Goal: Task Accomplishment & Management: Complete application form

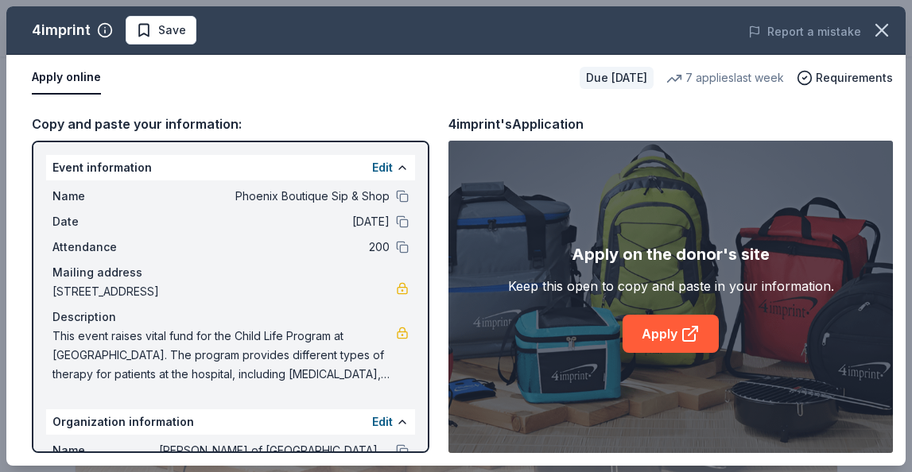
scroll to position [227, 0]
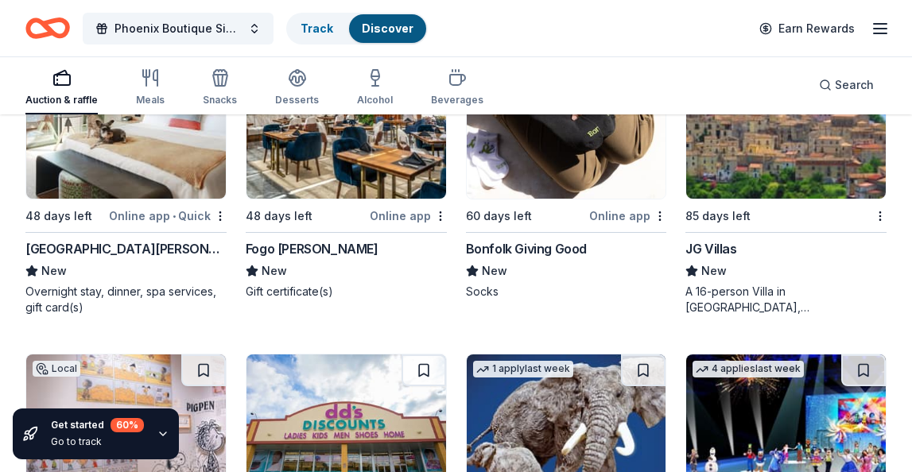
scroll to position [5369, 0]
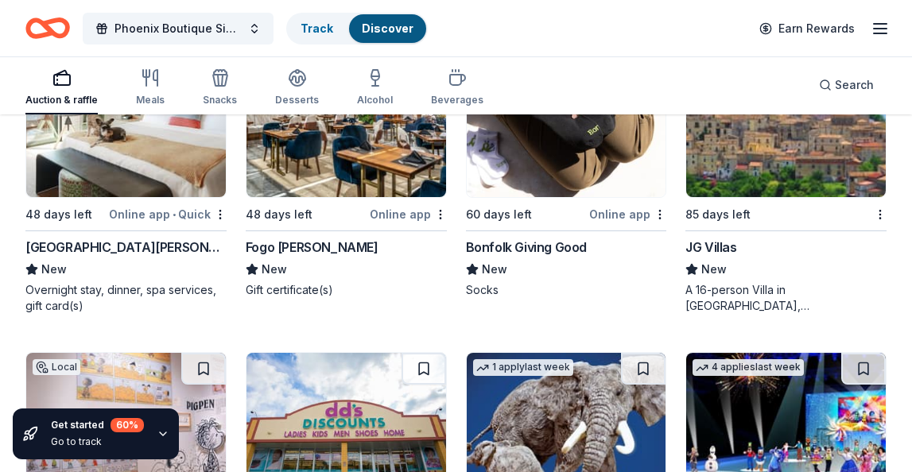
click at [769, 184] on img at bounding box center [786, 121] width 200 height 151
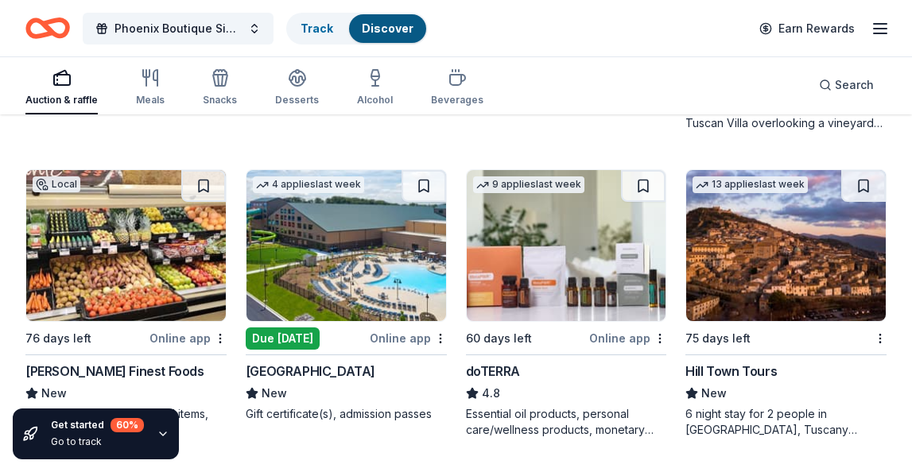
scroll to position [6214, 0]
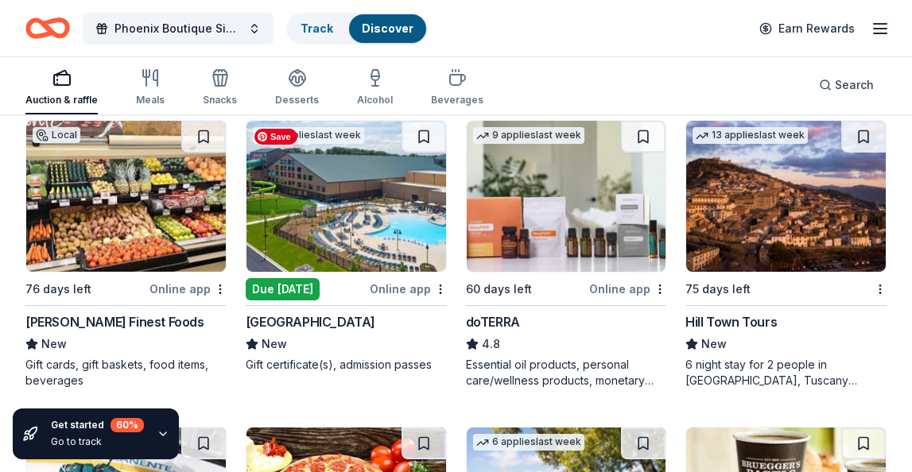
click at [339, 228] on img at bounding box center [346, 196] width 200 height 151
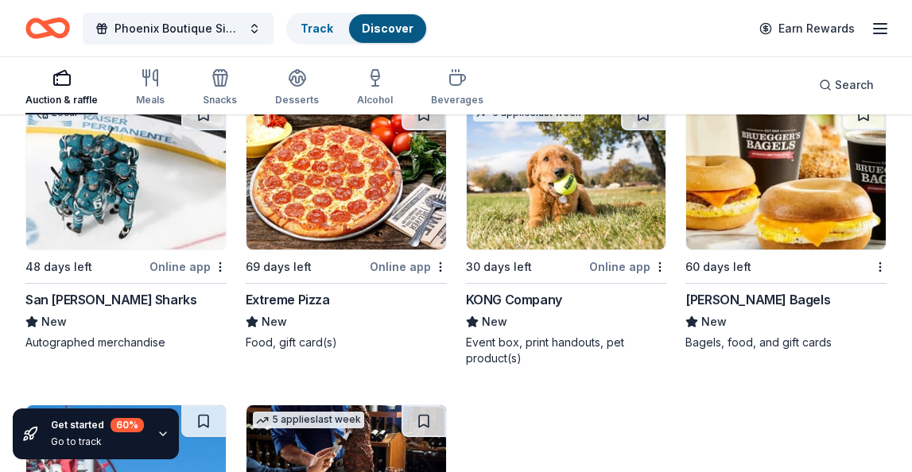
scroll to position [6540, 0]
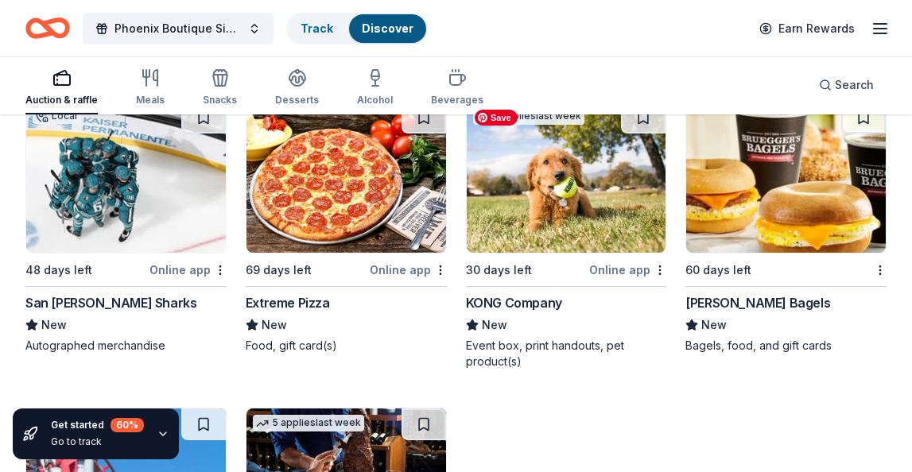
click at [556, 207] on img at bounding box center [567, 177] width 200 height 151
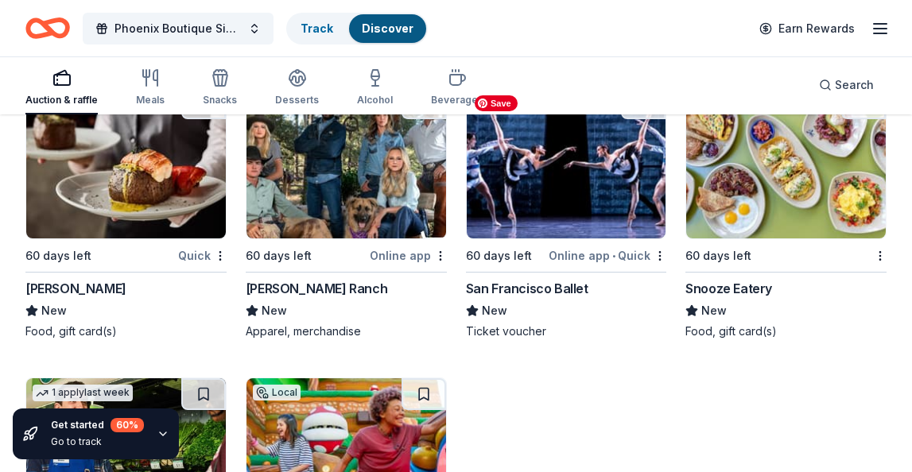
scroll to position [8083, 0]
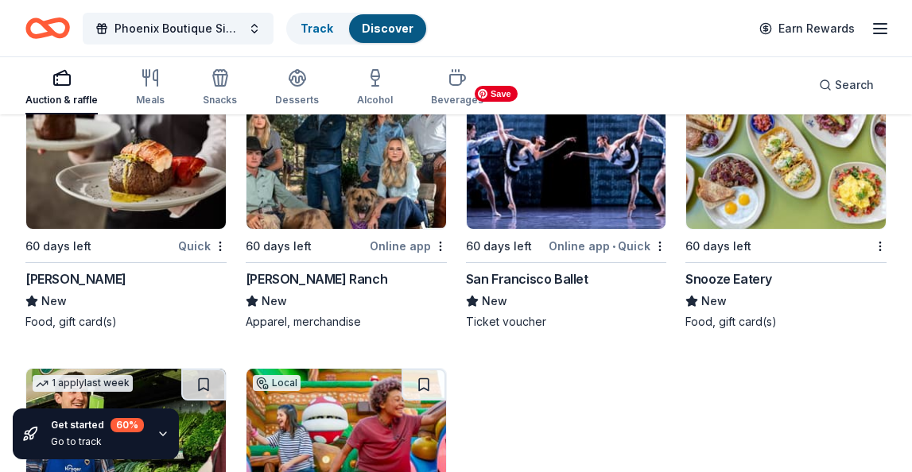
click at [589, 196] on img at bounding box center [567, 153] width 200 height 151
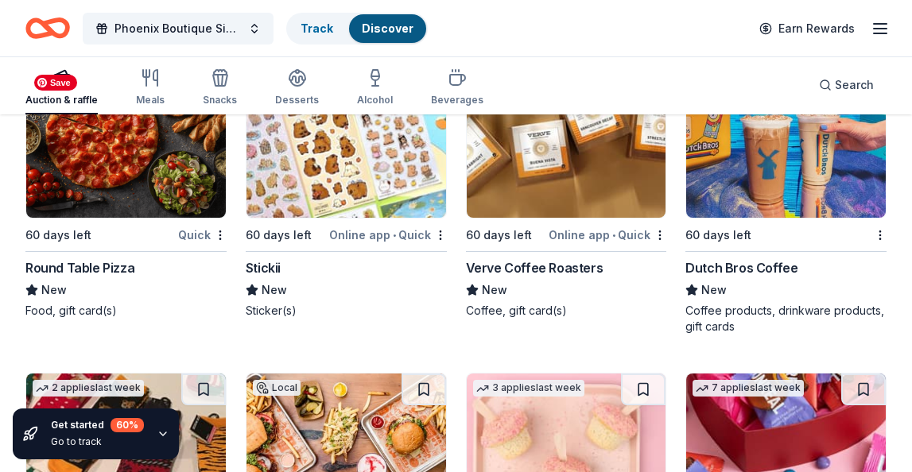
scroll to position [9000, 0]
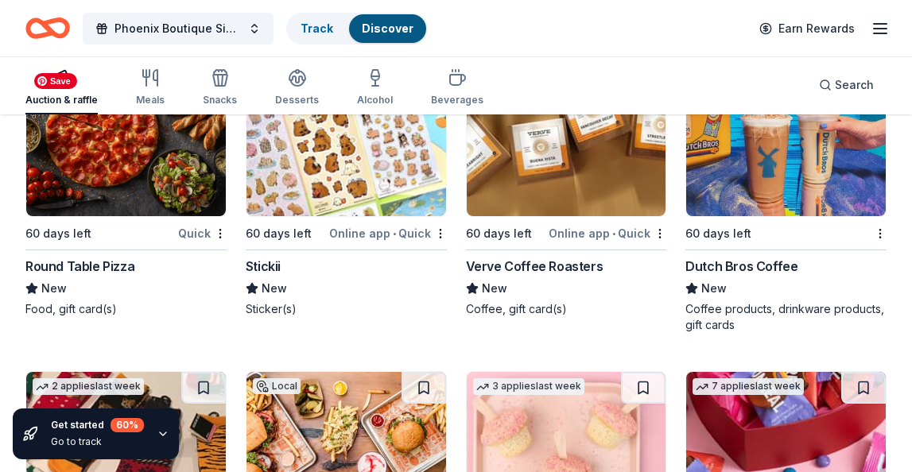
click at [130, 194] on img at bounding box center [126, 140] width 200 height 151
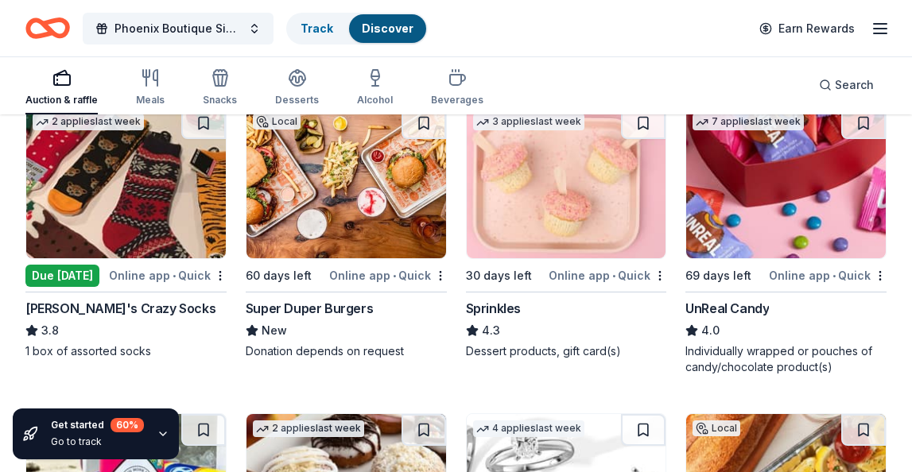
scroll to position [9263, 0]
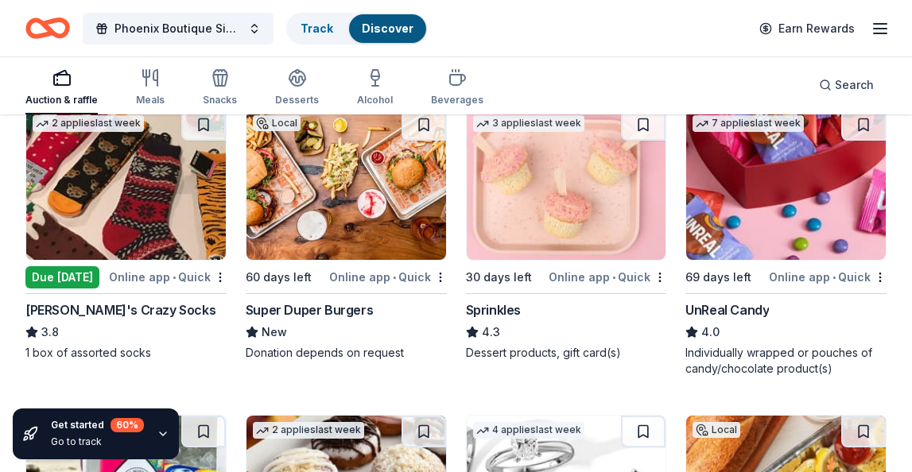
click at [56, 275] on div "Due [DATE]" at bounding box center [62, 277] width 74 height 22
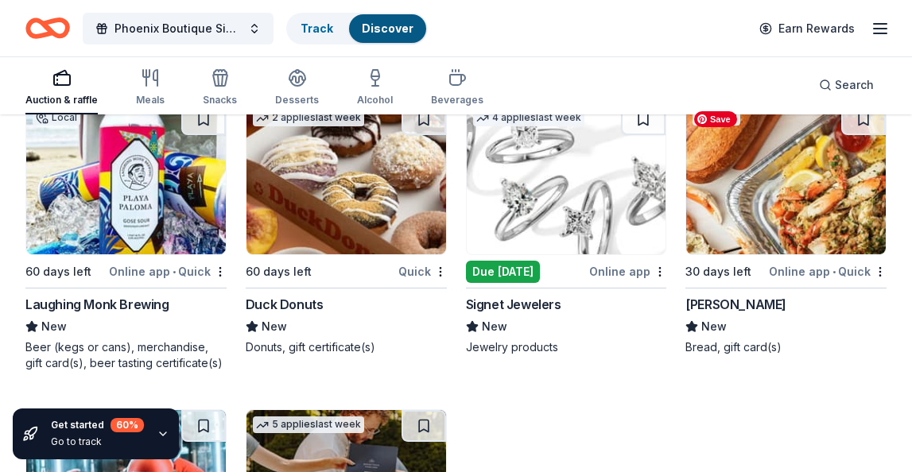
scroll to position [9576, 0]
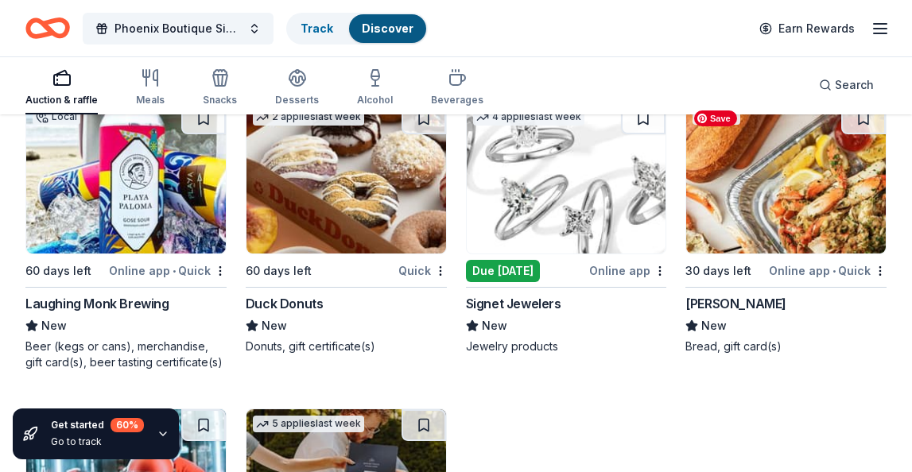
click at [789, 219] on img at bounding box center [786, 178] width 200 height 151
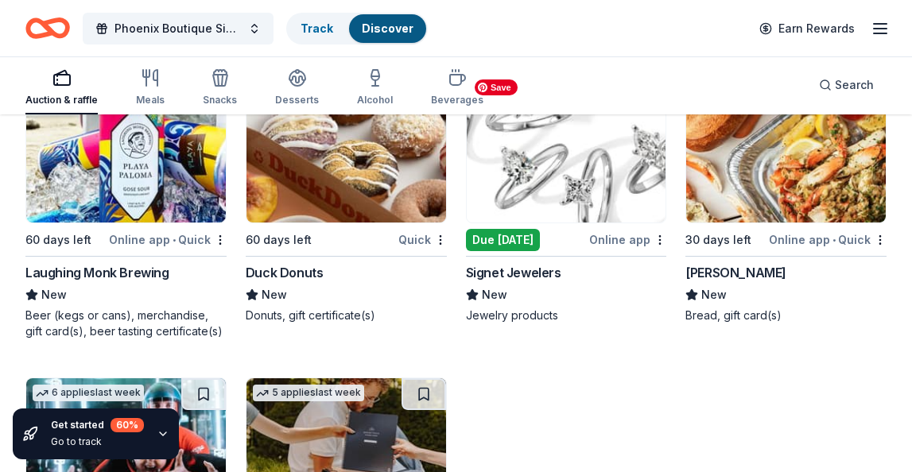
scroll to position [9603, 0]
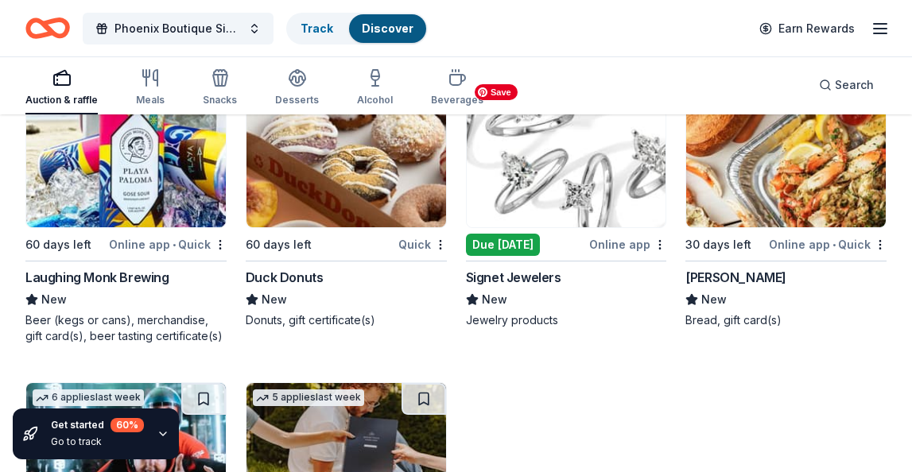
click at [592, 191] on img at bounding box center [567, 151] width 200 height 151
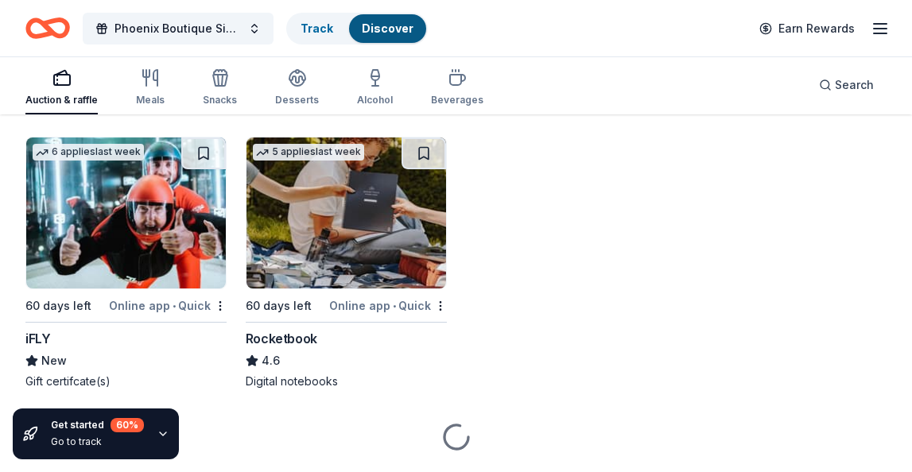
scroll to position [9849, 0]
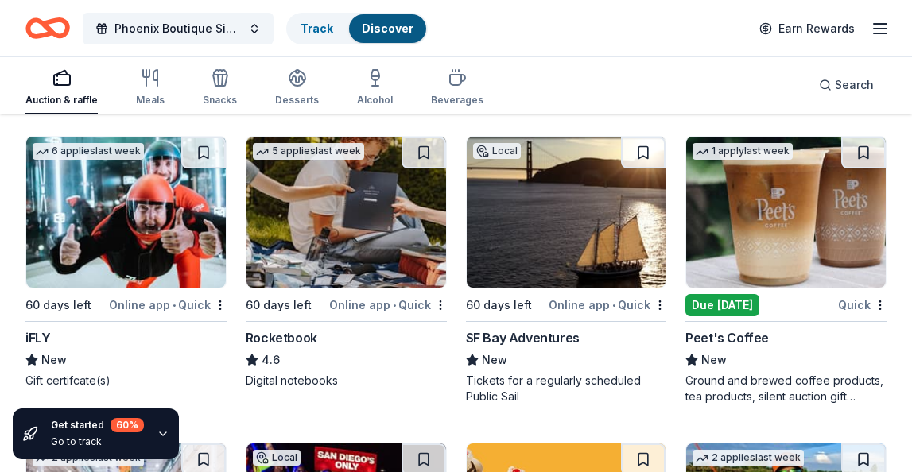
click at [712, 301] on div "Due today" at bounding box center [722, 305] width 74 height 22
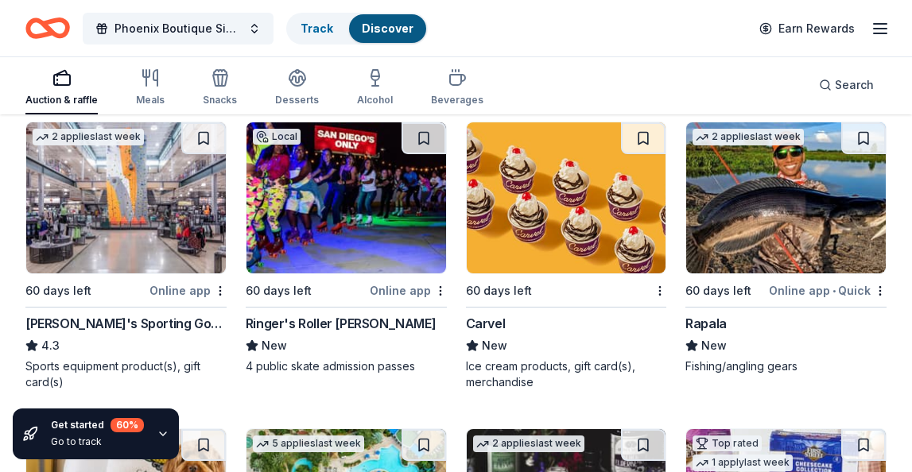
scroll to position [10172, 0]
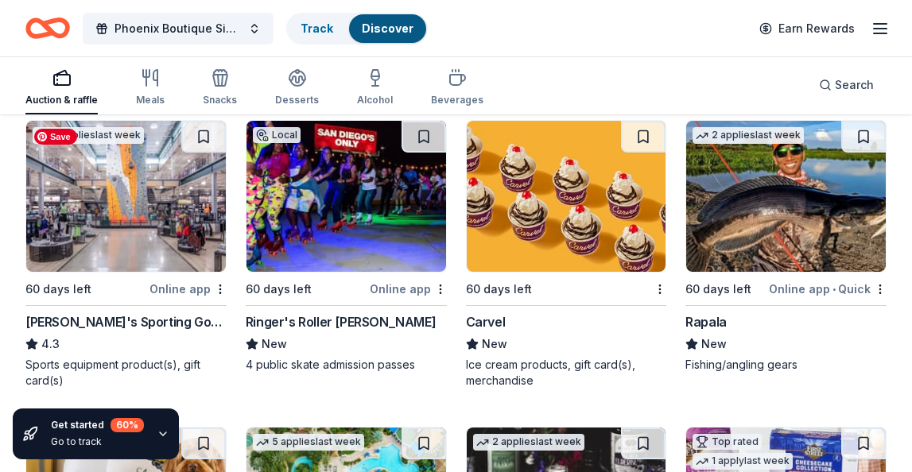
click at [136, 207] on img at bounding box center [126, 196] width 200 height 151
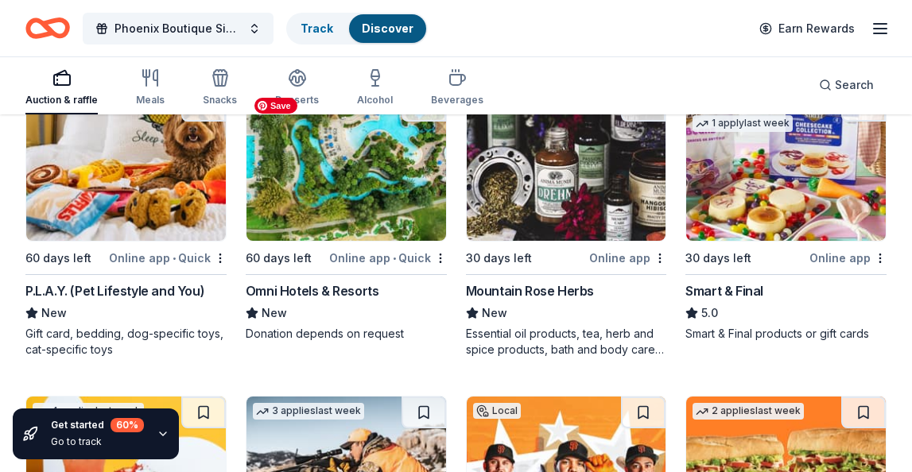
scroll to position [10510, 0]
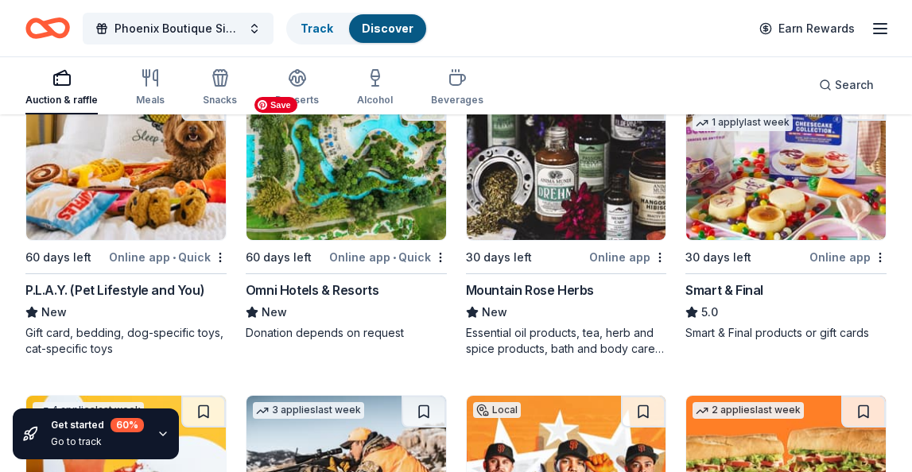
click at [352, 201] on img at bounding box center [346, 164] width 200 height 151
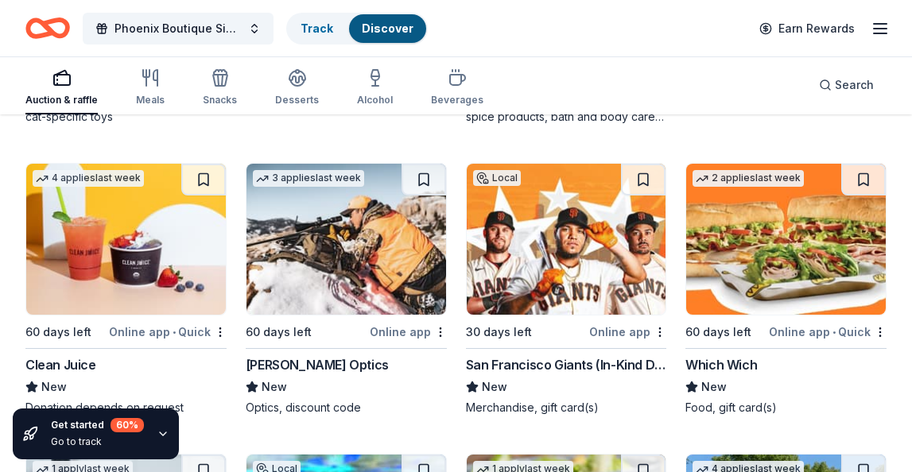
scroll to position [10753, 0]
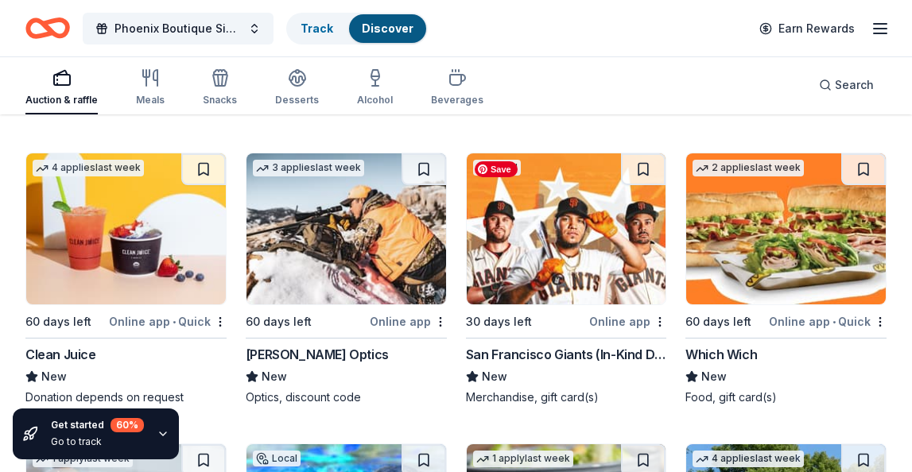
click at [561, 247] on img at bounding box center [567, 228] width 200 height 151
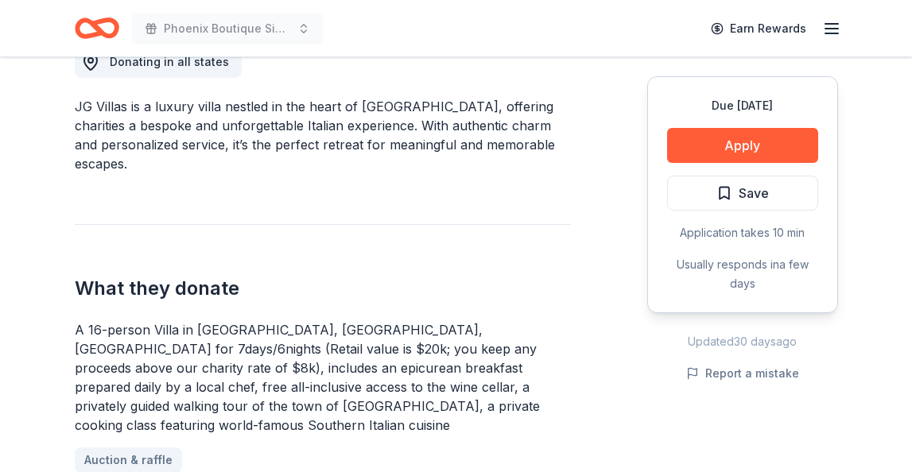
scroll to position [481, 0]
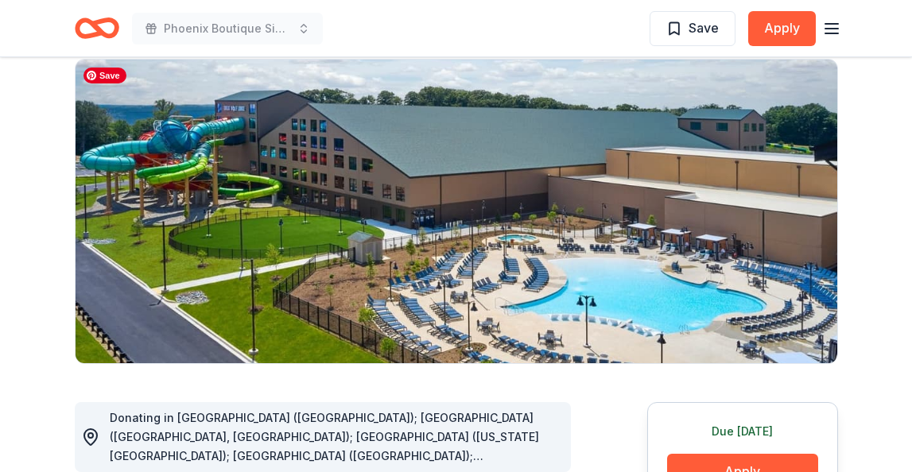
scroll to position [118, 0]
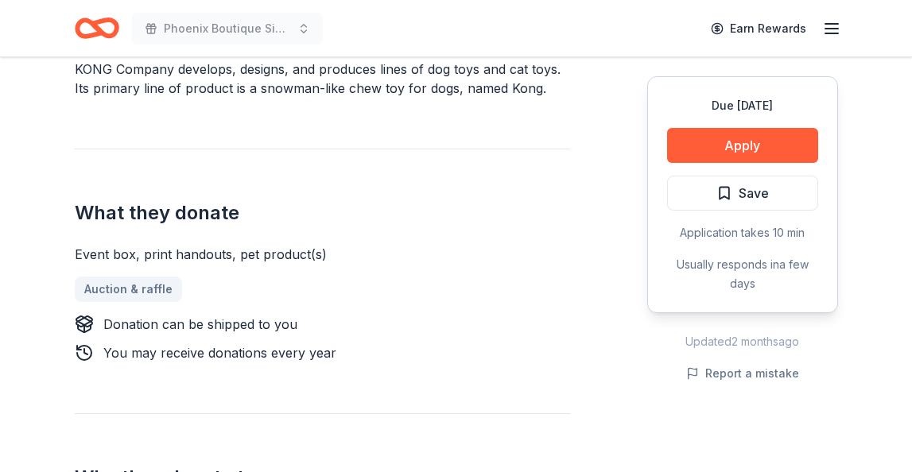
scroll to position [515, 0]
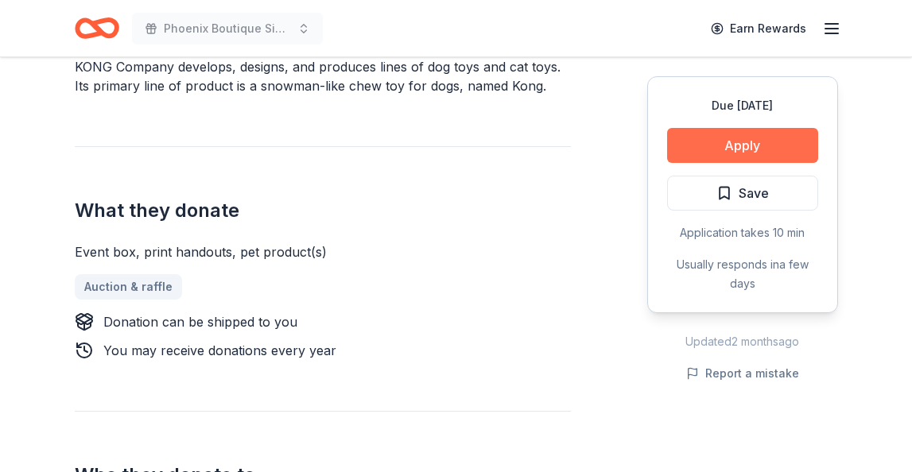
click at [781, 149] on button "Apply" at bounding box center [742, 145] width 151 height 35
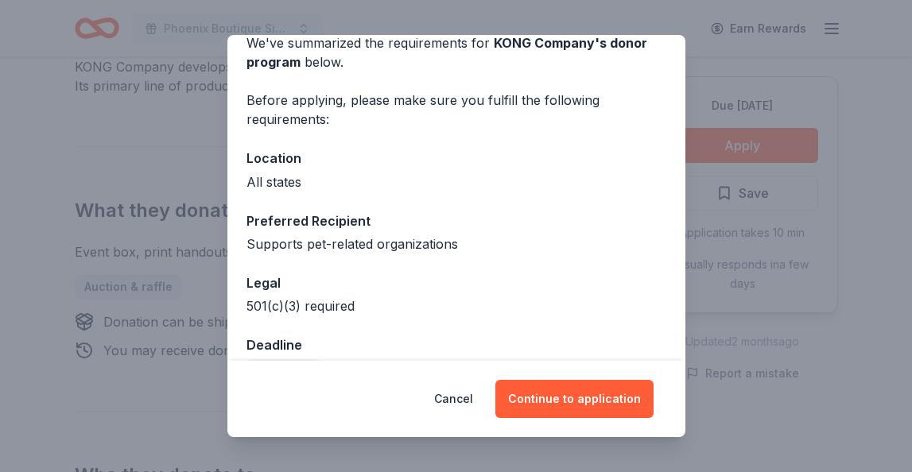
scroll to position [118, 0]
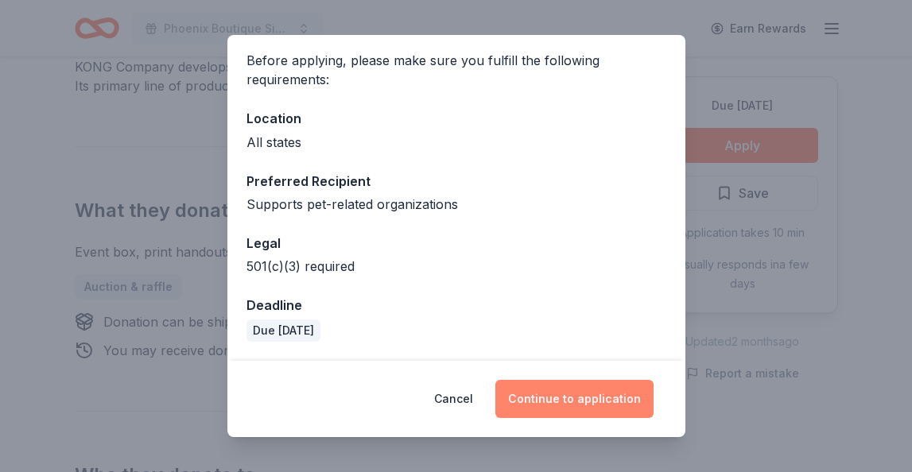
click at [585, 400] on button "Continue to application" at bounding box center [574, 399] width 158 height 38
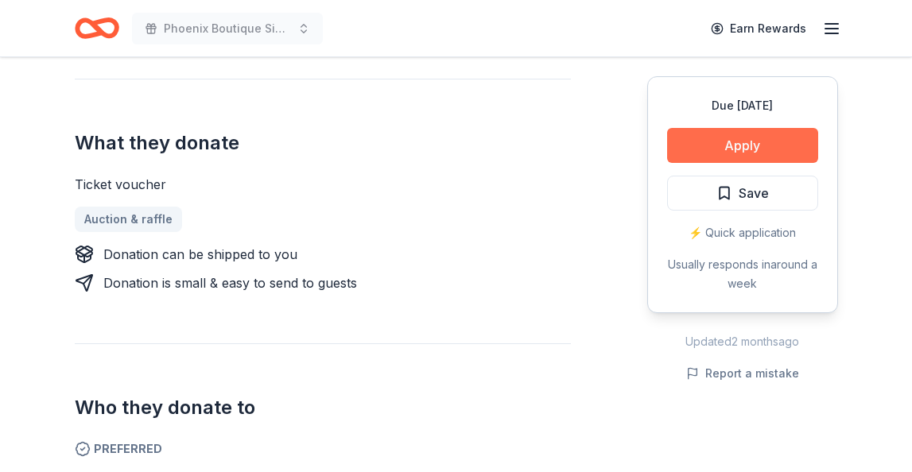
scroll to position [599, 0]
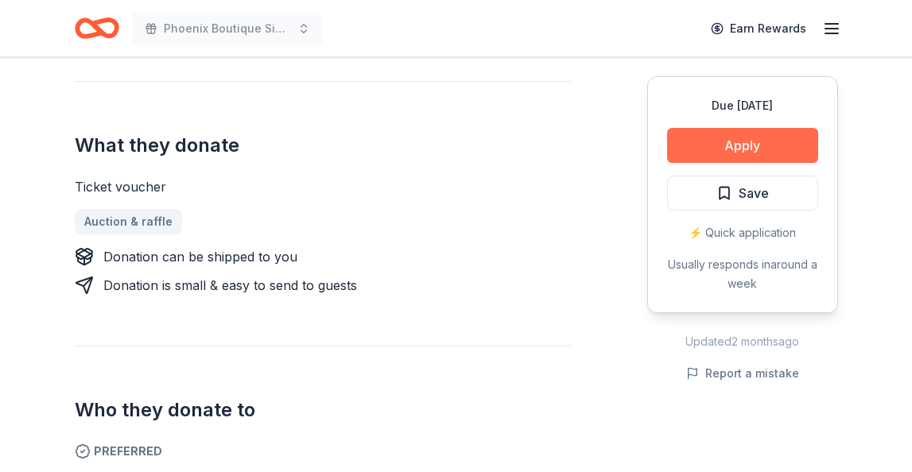
click at [777, 149] on button "Apply" at bounding box center [742, 145] width 151 height 35
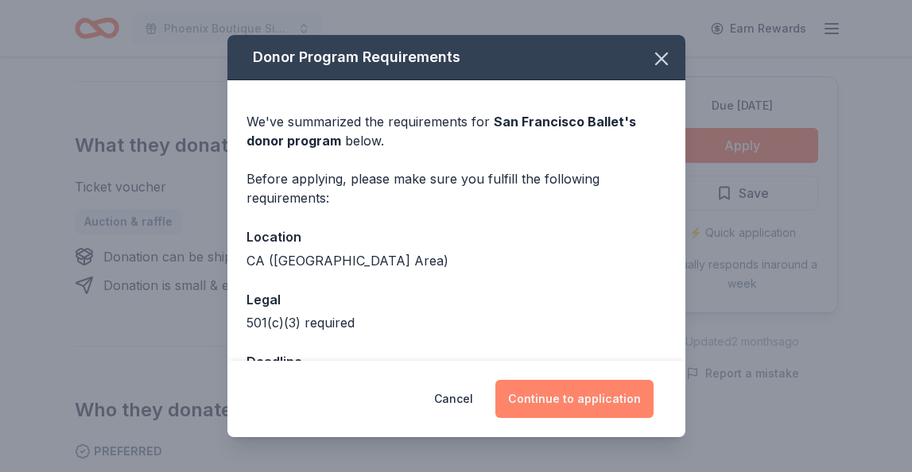
click at [577, 401] on button "Continue to application" at bounding box center [574, 399] width 158 height 38
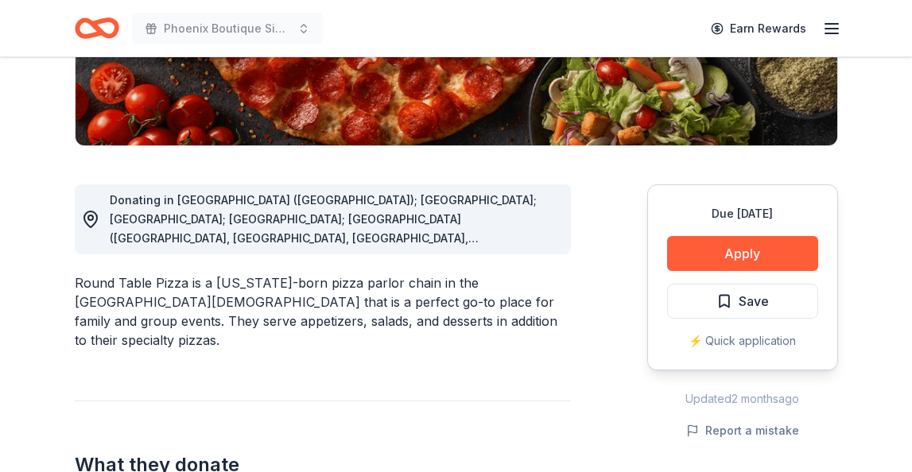
scroll to position [339, 0]
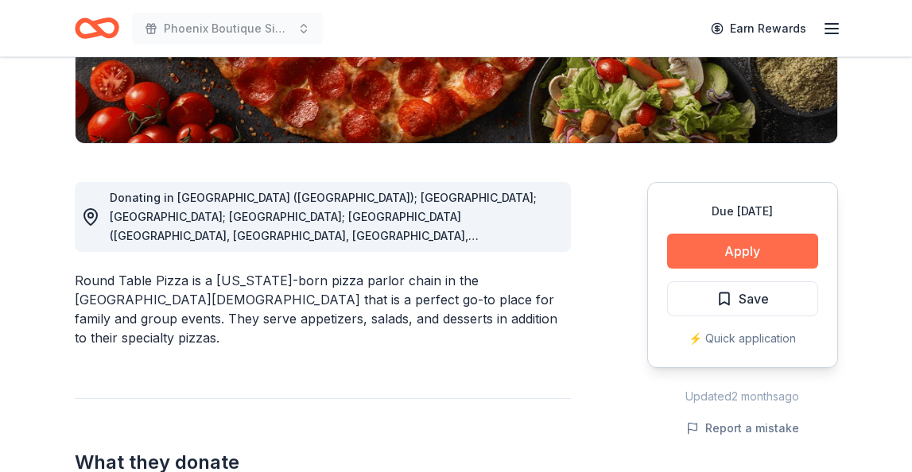
click at [727, 253] on button "Apply" at bounding box center [742, 251] width 151 height 35
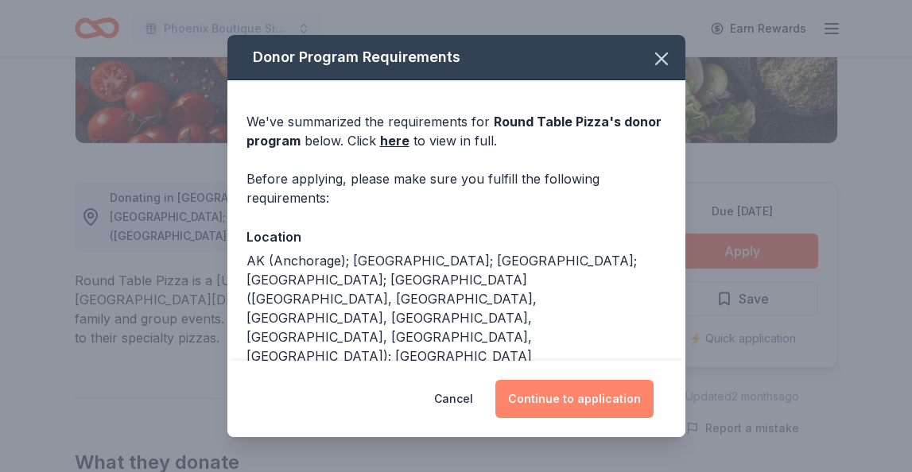
click at [567, 397] on button "Continue to application" at bounding box center [574, 399] width 158 height 38
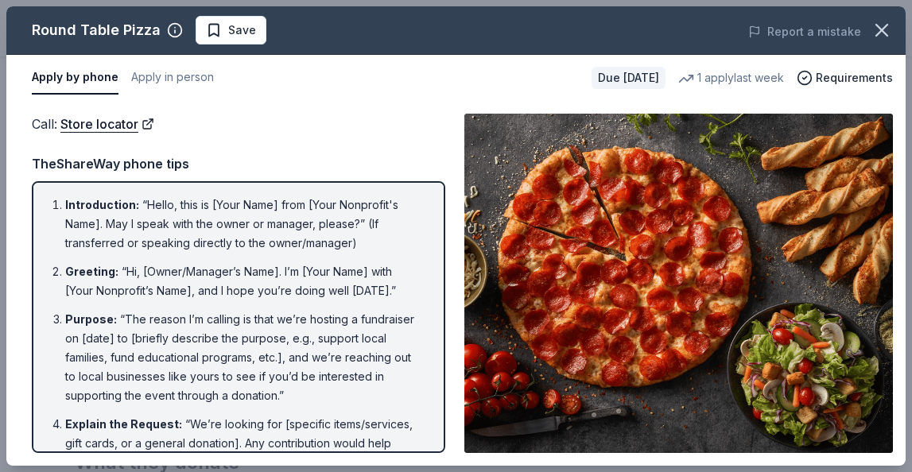
scroll to position [1, 0]
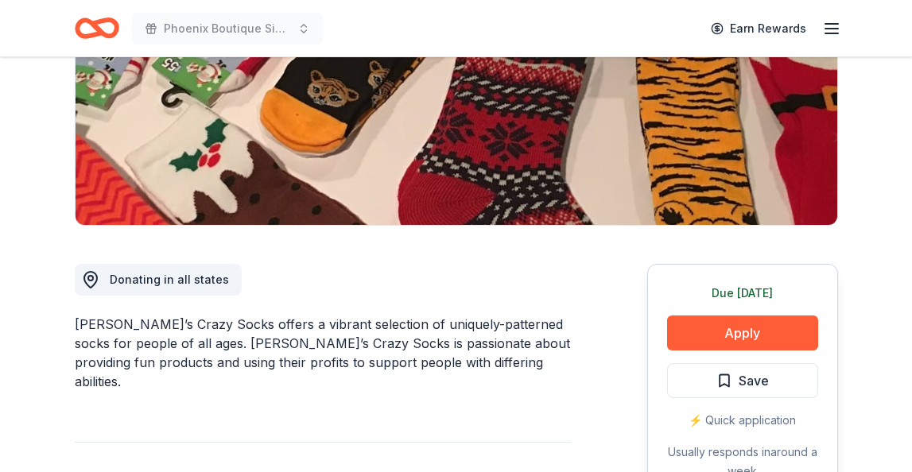
scroll to position [263, 0]
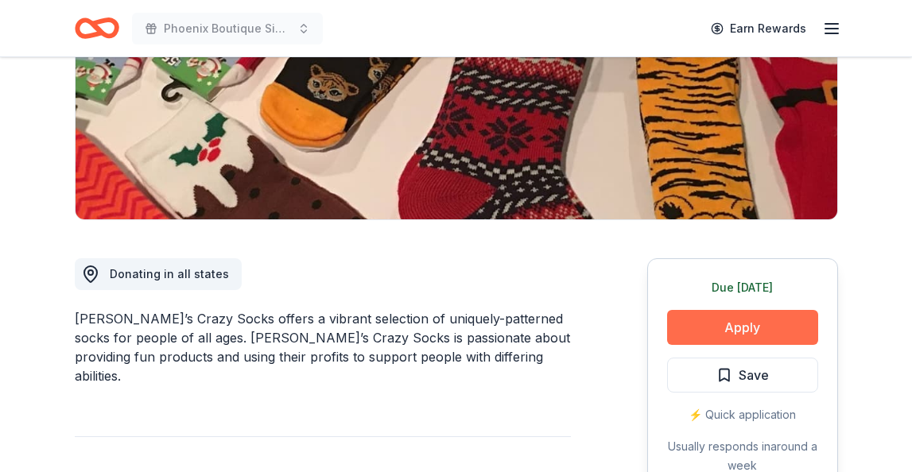
click at [743, 329] on button "Apply" at bounding box center [742, 327] width 151 height 35
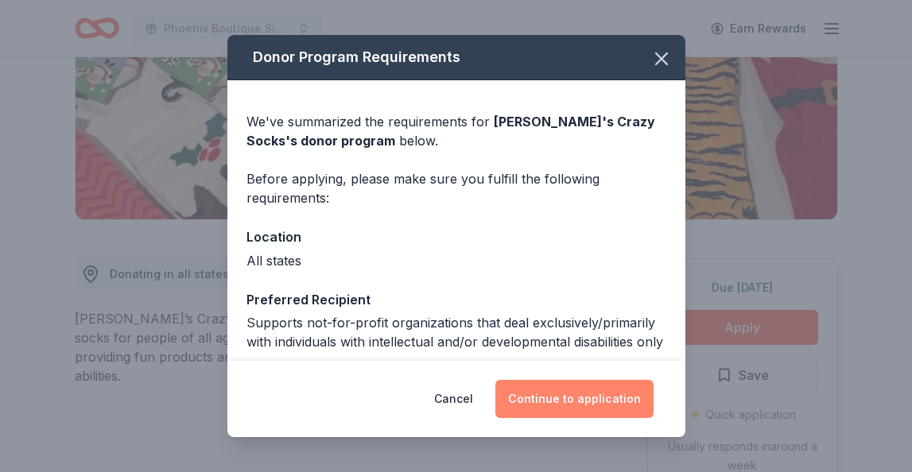
click at [549, 395] on button "Continue to application" at bounding box center [574, 399] width 158 height 38
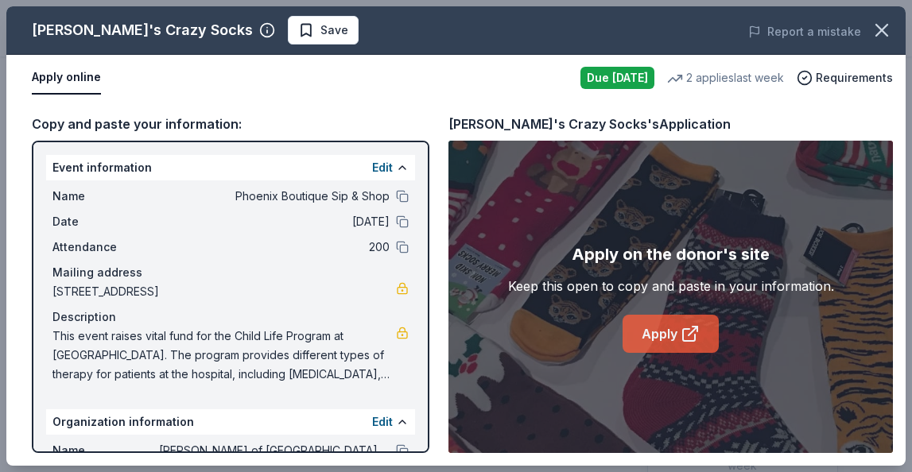
click at [675, 334] on link "Apply" at bounding box center [670, 334] width 96 height 38
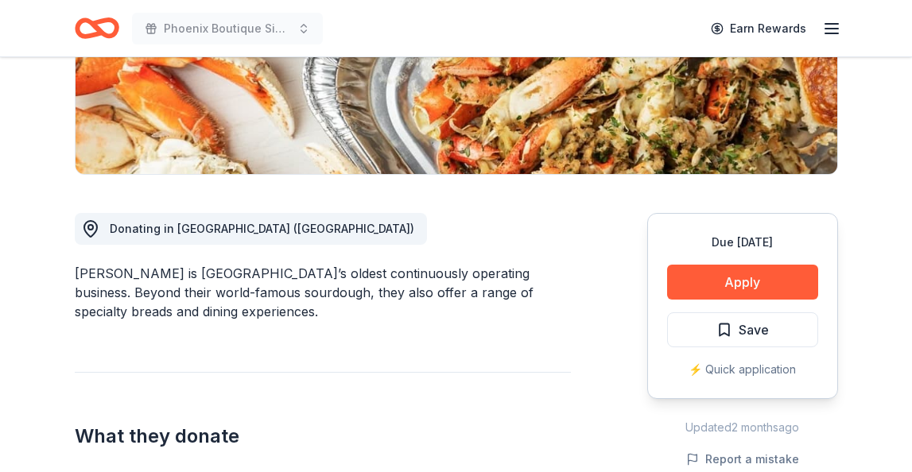
scroll to position [311, 0]
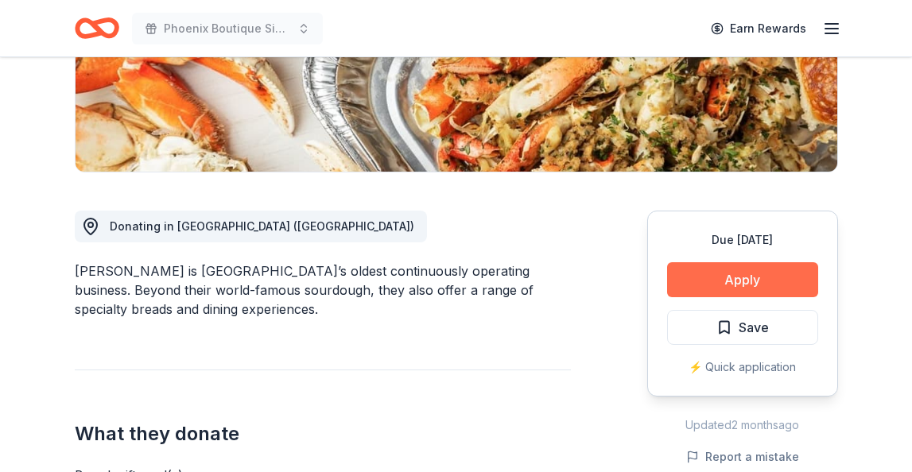
click at [754, 278] on button "Apply" at bounding box center [742, 279] width 151 height 35
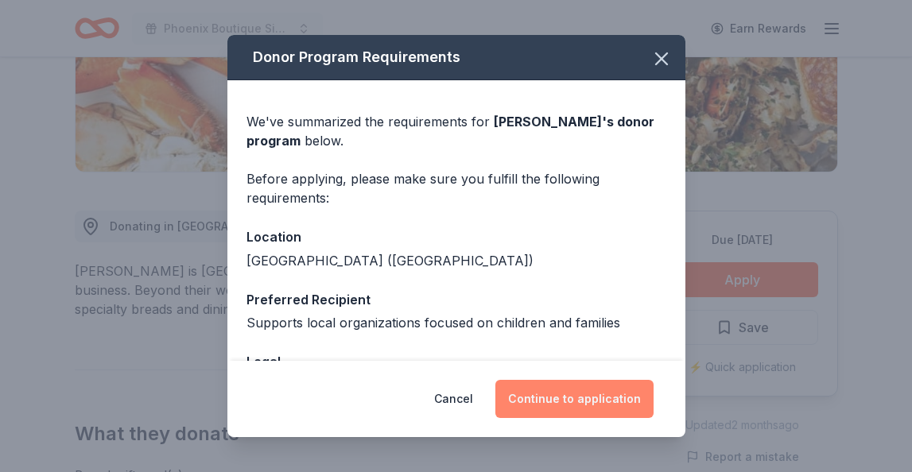
click at [560, 397] on button "Continue to application" at bounding box center [574, 399] width 158 height 38
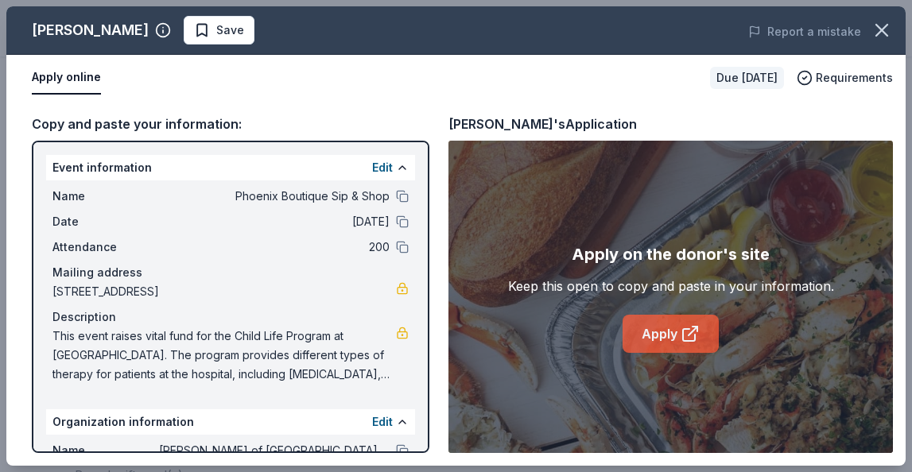
click at [665, 334] on link "Apply" at bounding box center [670, 334] width 96 height 38
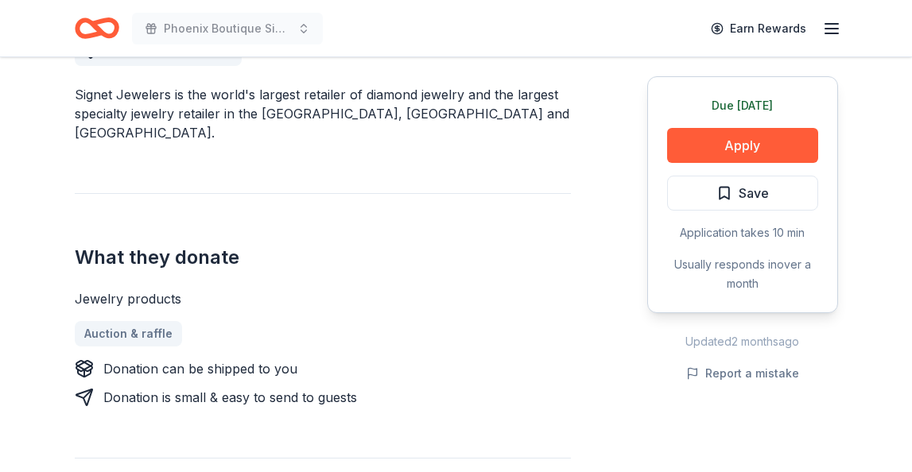
scroll to position [489, 0]
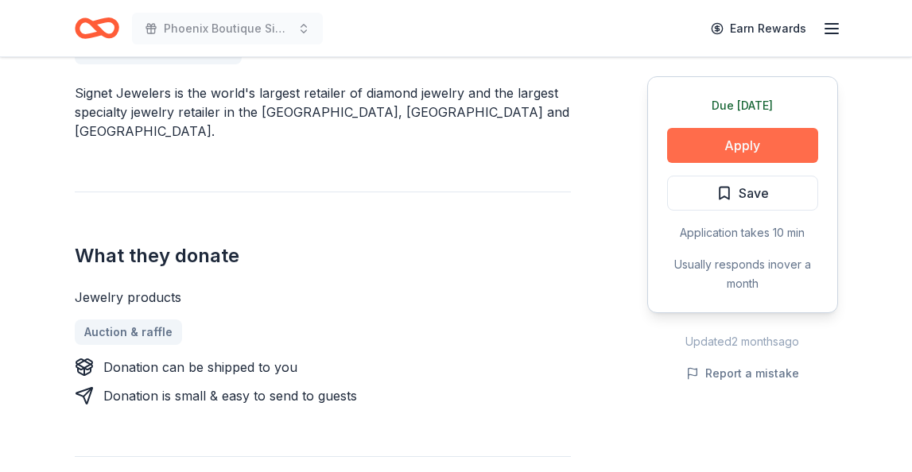
click at [734, 145] on button "Apply" at bounding box center [742, 145] width 151 height 35
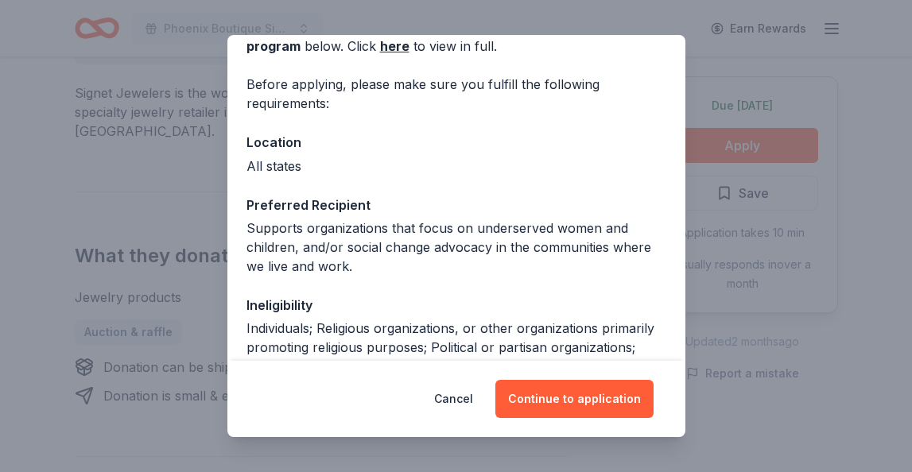
scroll to position [95, 0]
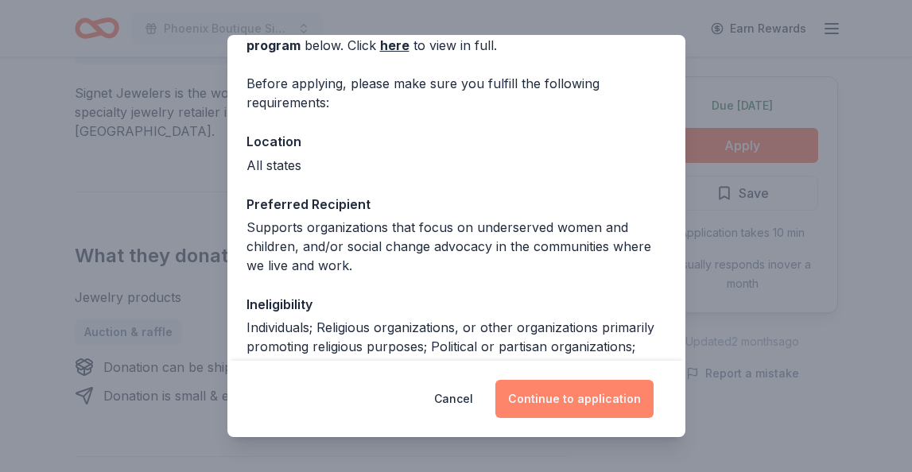
click at [585, 401] on button "Continue to application" at bounding box center [574, 399] width 158 height 38
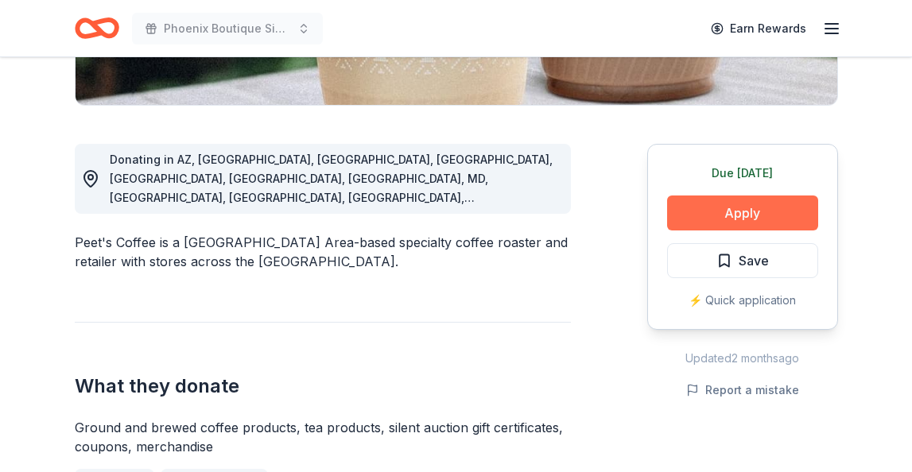
scroll to position [378, 0]
click at [743, 214] on button "Apply" at bounding box center [742, 212] width 151 height 35
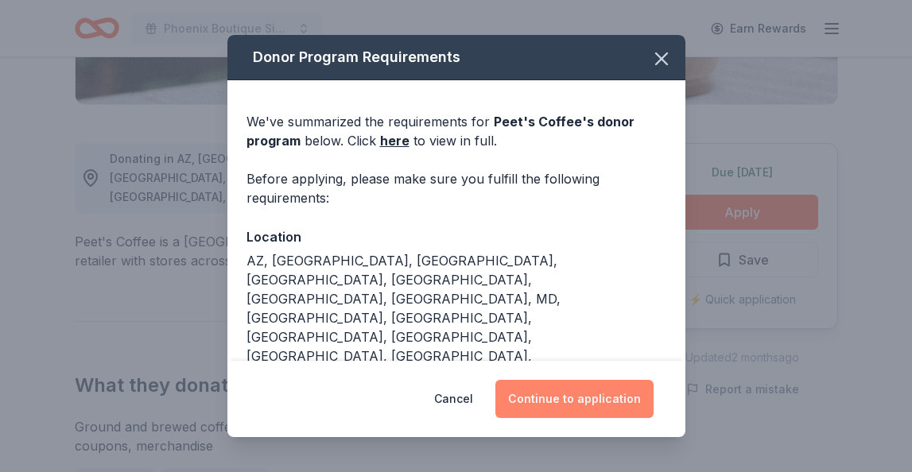
click at [568, 394] on button "Continue to application" at bounding box center [574, 399] width 158 height 38
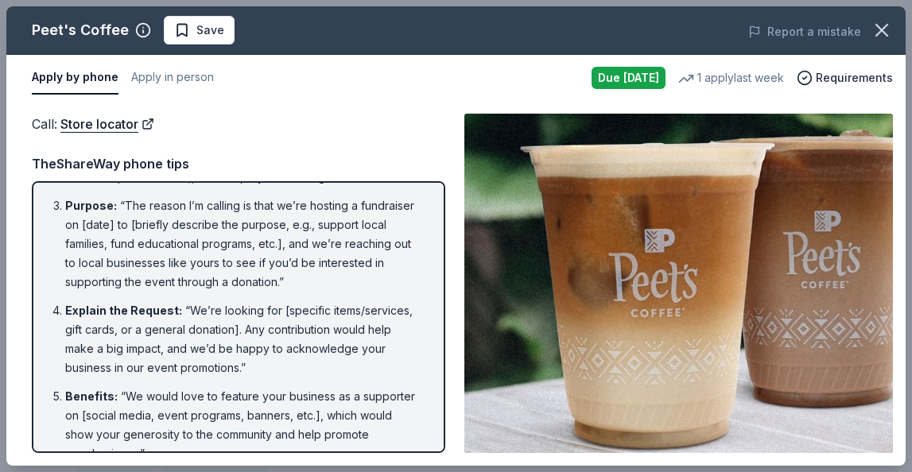
scroll to position [138, 0]
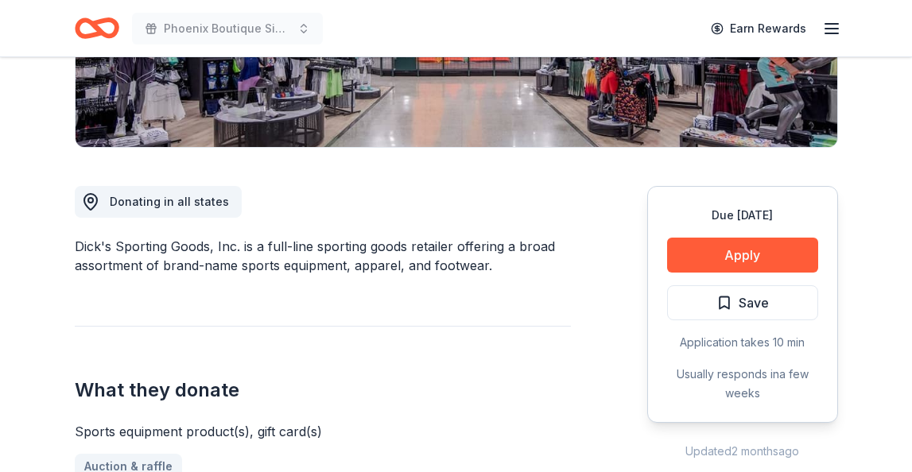
scroll to position [337, 0]
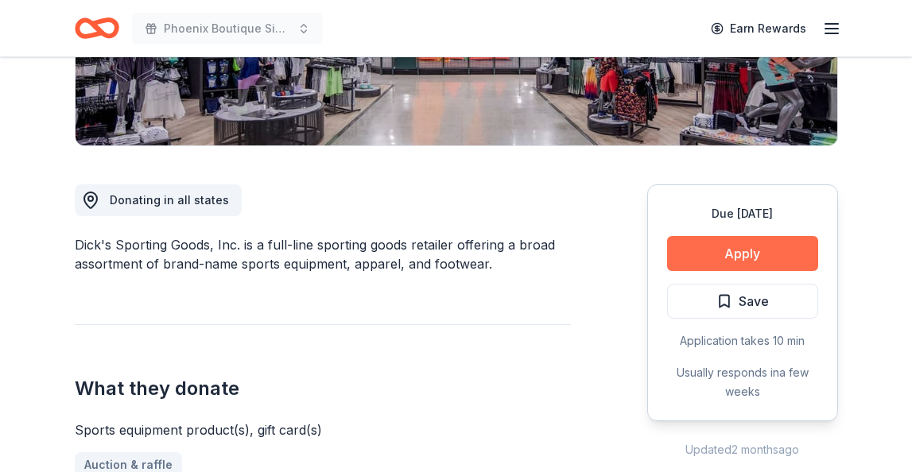
click at [746, 256] on button "Apply" at bounding box center [742, 253] width 151 height 35
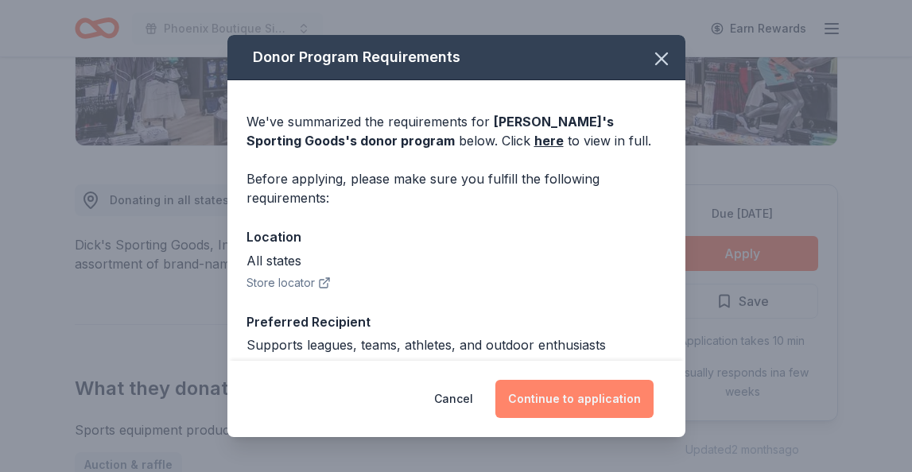
click at [580, 394] on button "Continue to application" at bounding box center [574, 399] width 158 height 38
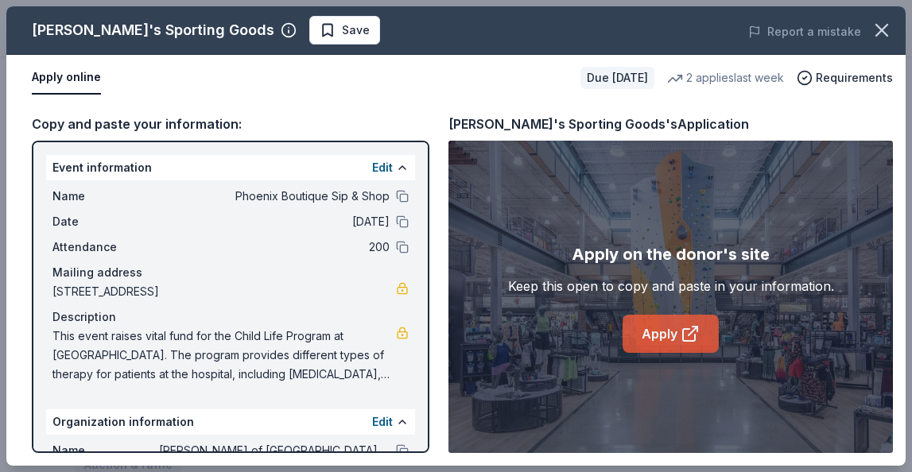
click at [671, 335] on link "Apply" at bounding box center [670, 334] width 96 height 38
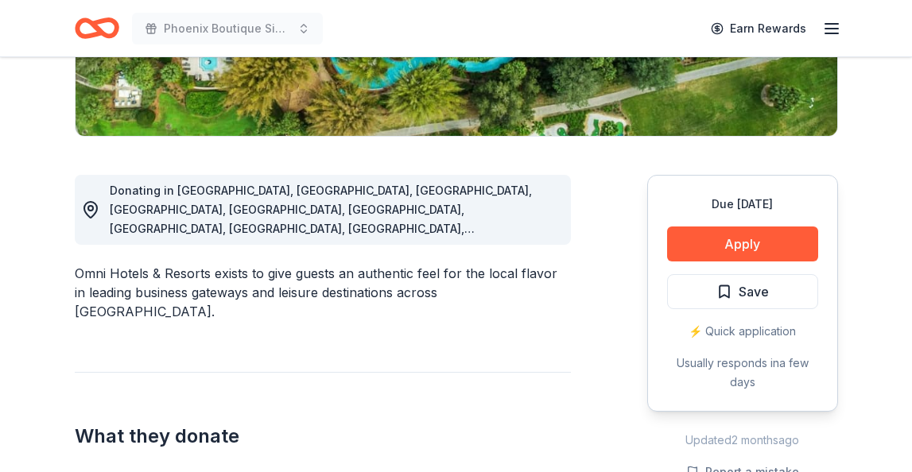
scroll to position [353, 0]
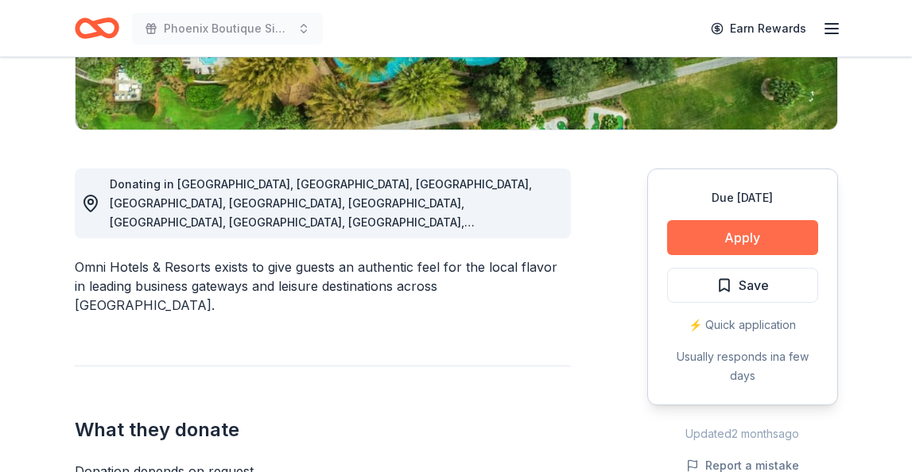
click at [715, 231] on button "Apply" at bounding box center [742, 237] width 151 height 35
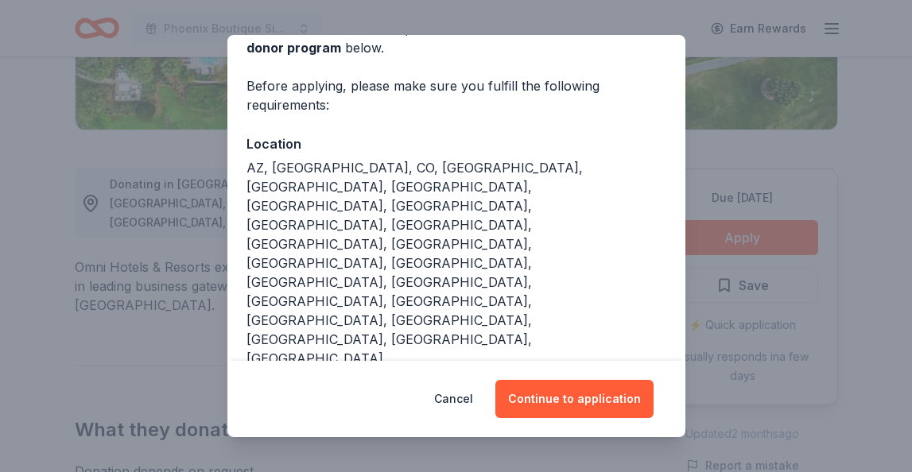
scroll to position [97, 0]
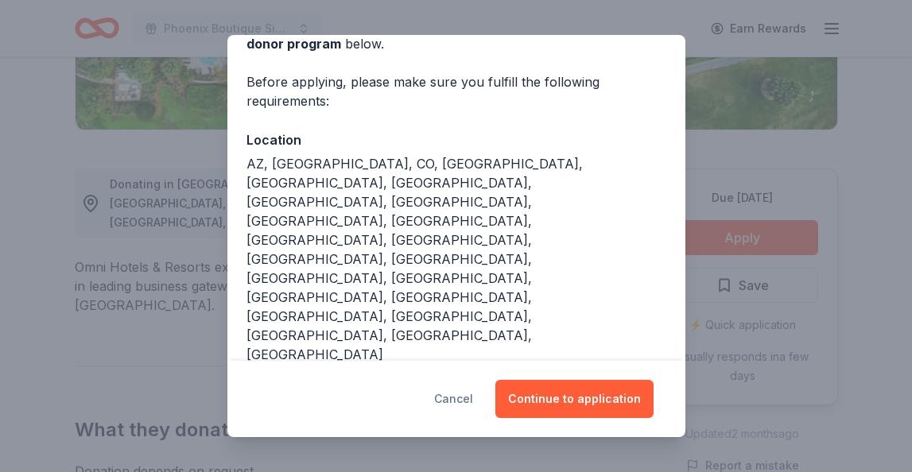
click at [455, 396] on button "Cancel" at bounding box center [453, 399] width 39 height 38
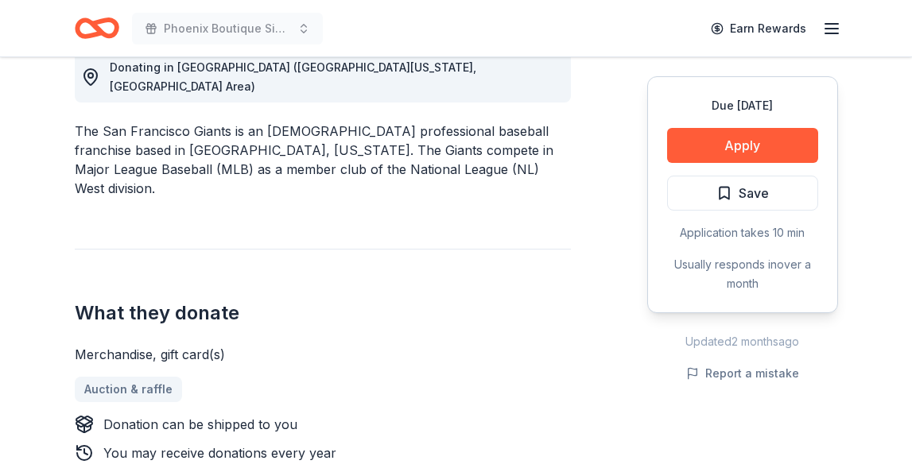
scroll to position [471, 0]
click at [708, 149] on button "Apply" at bounding box center [742, 145] width 151 height 35
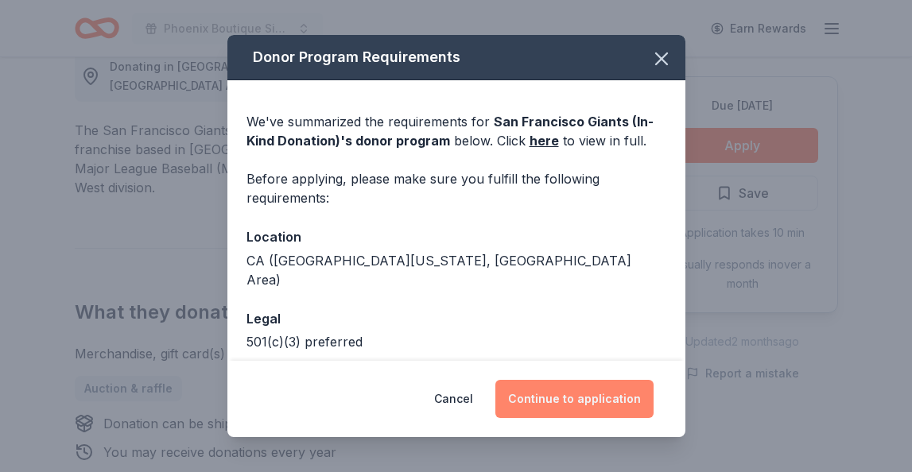
click at [545, 398] on button "Continue to application" at bounding box center [574, 399] width 158 height 38
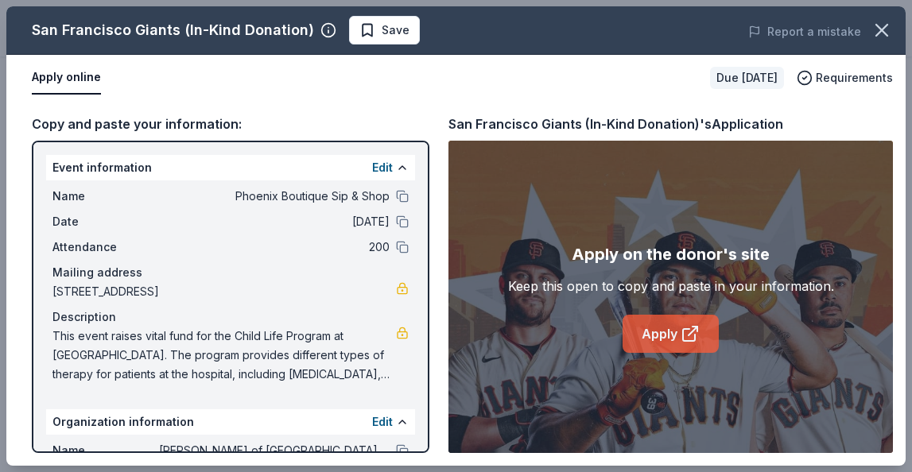
click at [644, 334] on link "Apply" at bounding box center [670, 334] width 96 height 38
